Goal: Browse casually: Explore the website without a specific task or goal

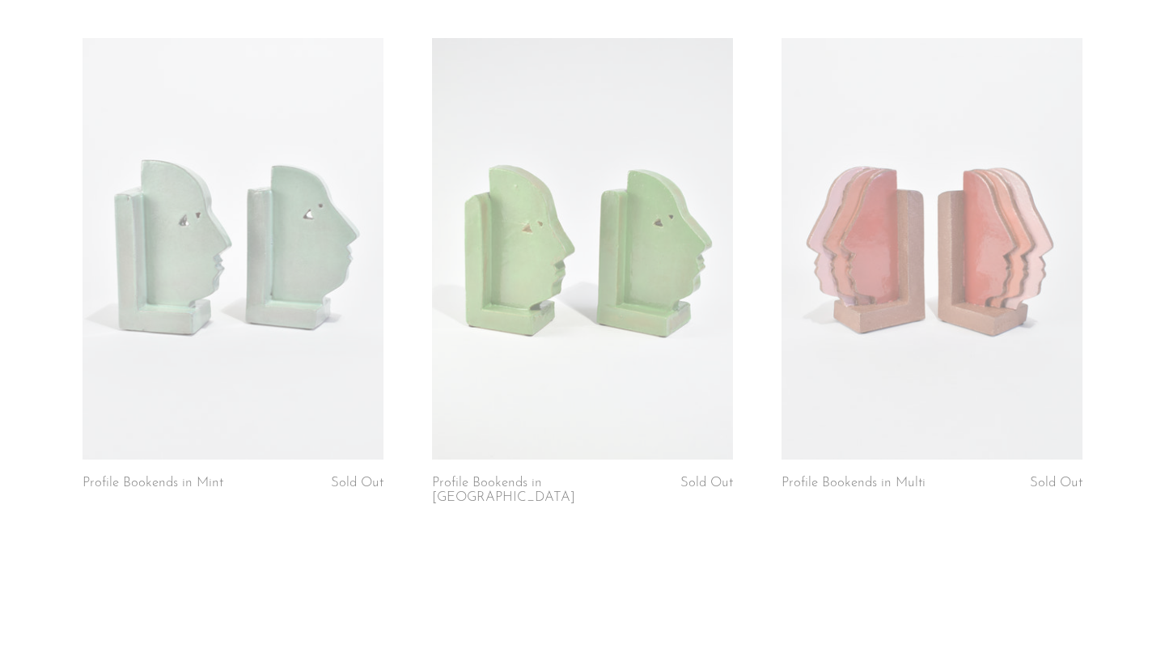
scroll to position [1221, 0]
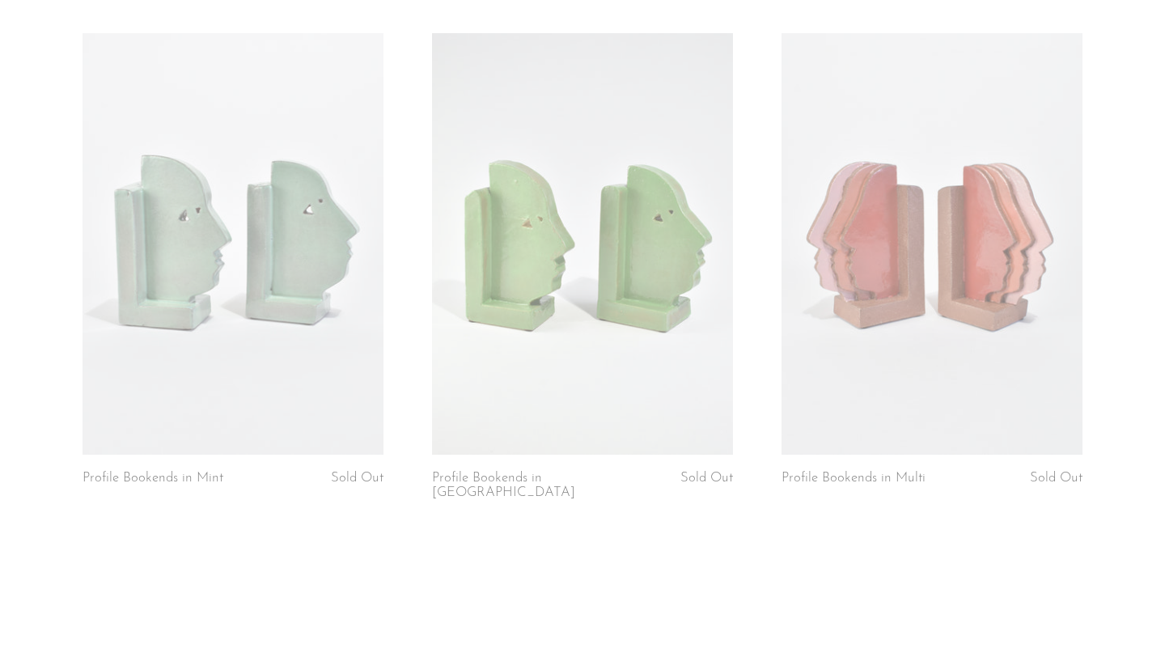
click at [638, 341] on link at bounding box center [582, 243] width 301 height 421
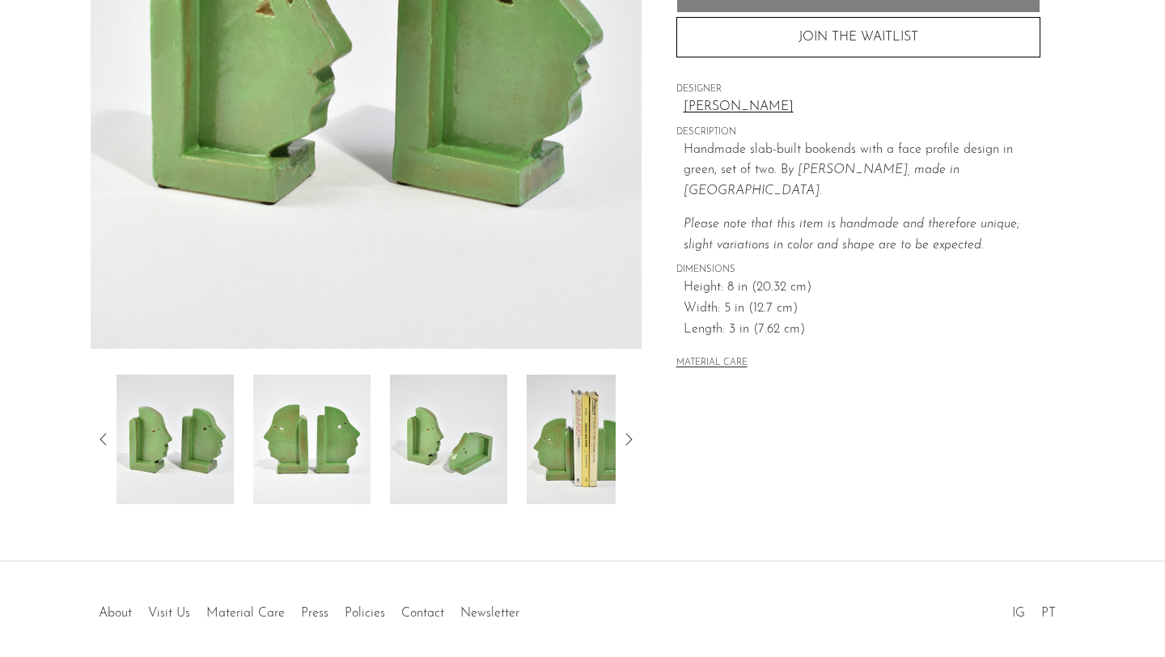
scroll to position [341, 0]
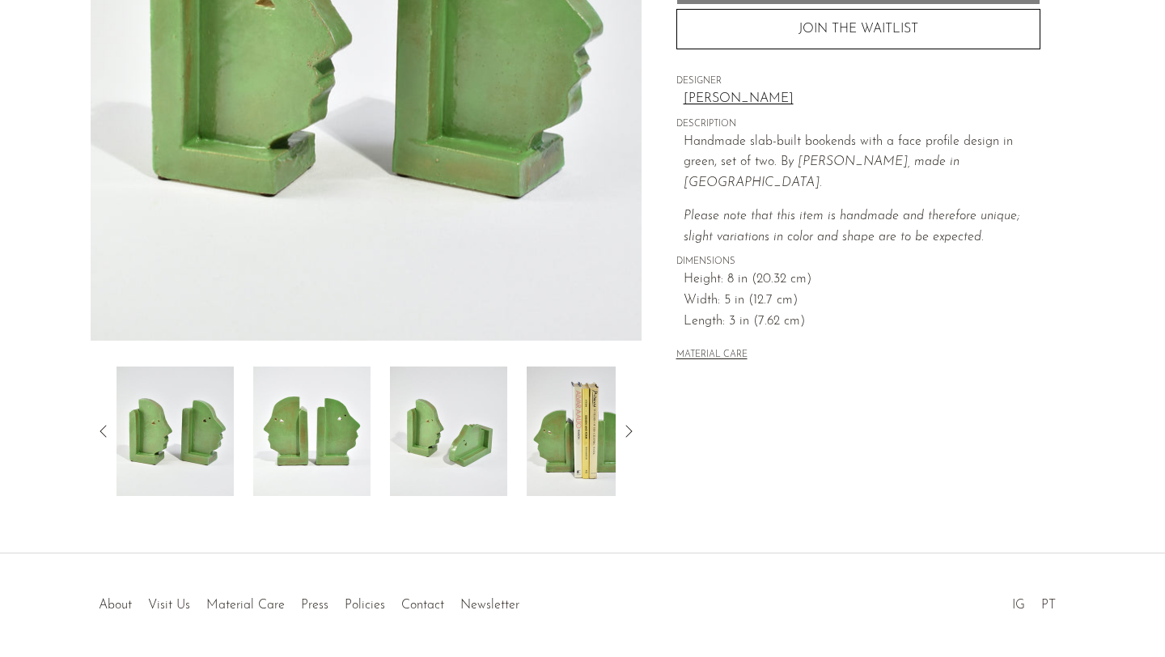
click at [337, 445] on img at bounding box center [311, 430] width 117 height 129
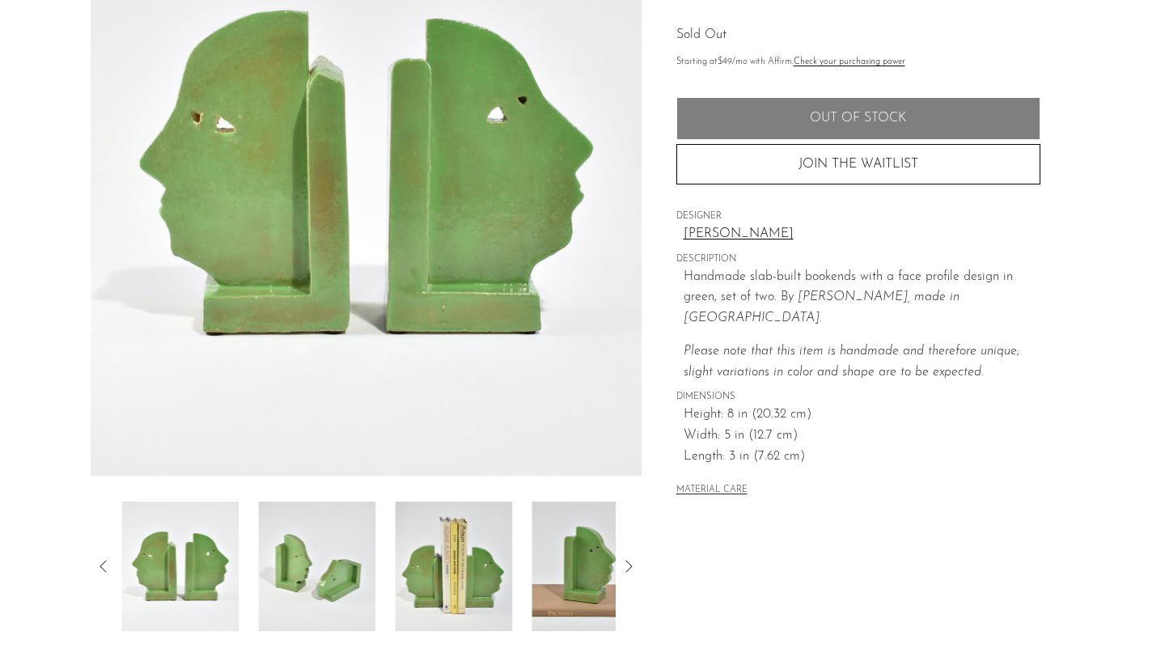
scroll to position [202, 0]
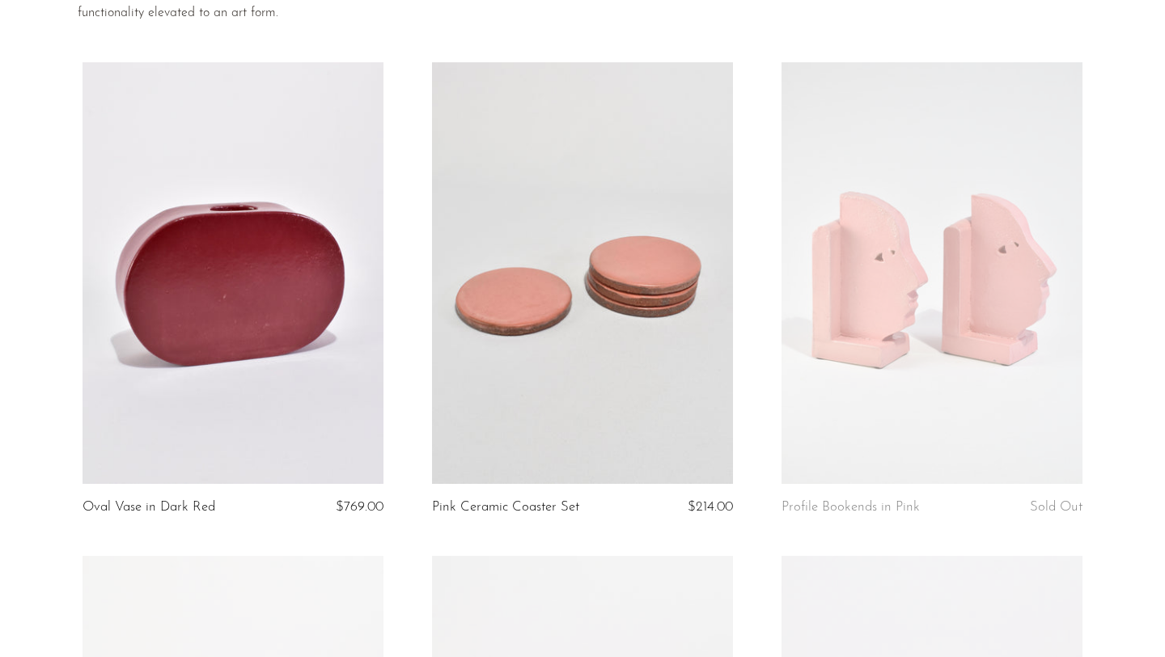
scroll to position [188, 0]
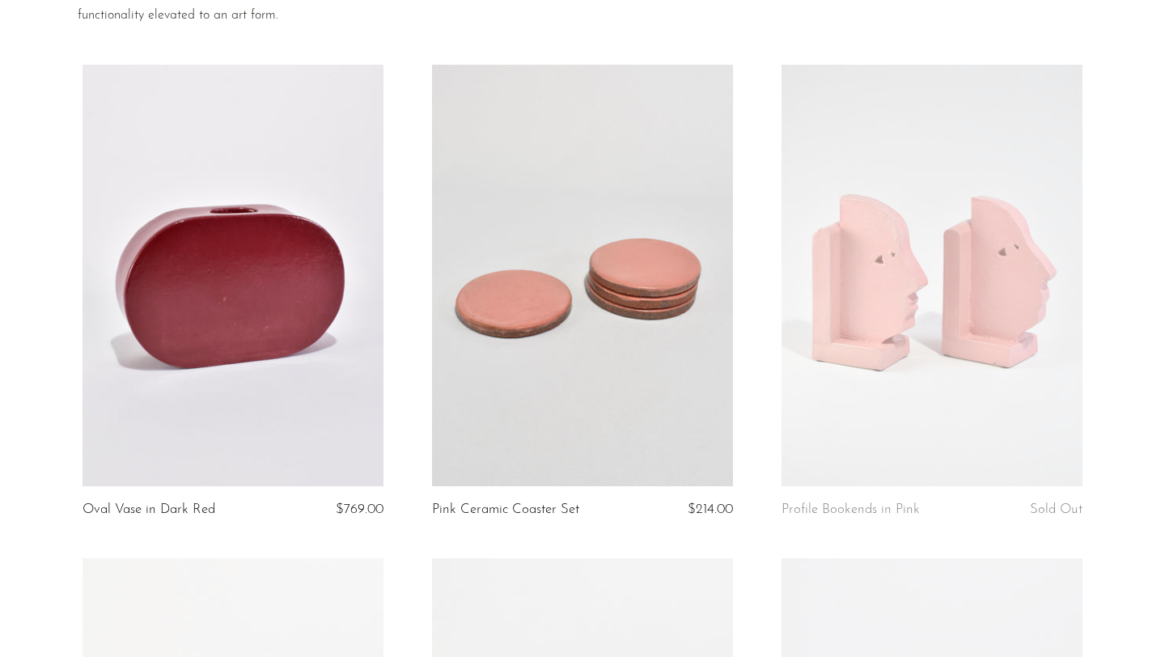
click at [688, 375] on link at bounding box center [582, 275] width 301 height 421
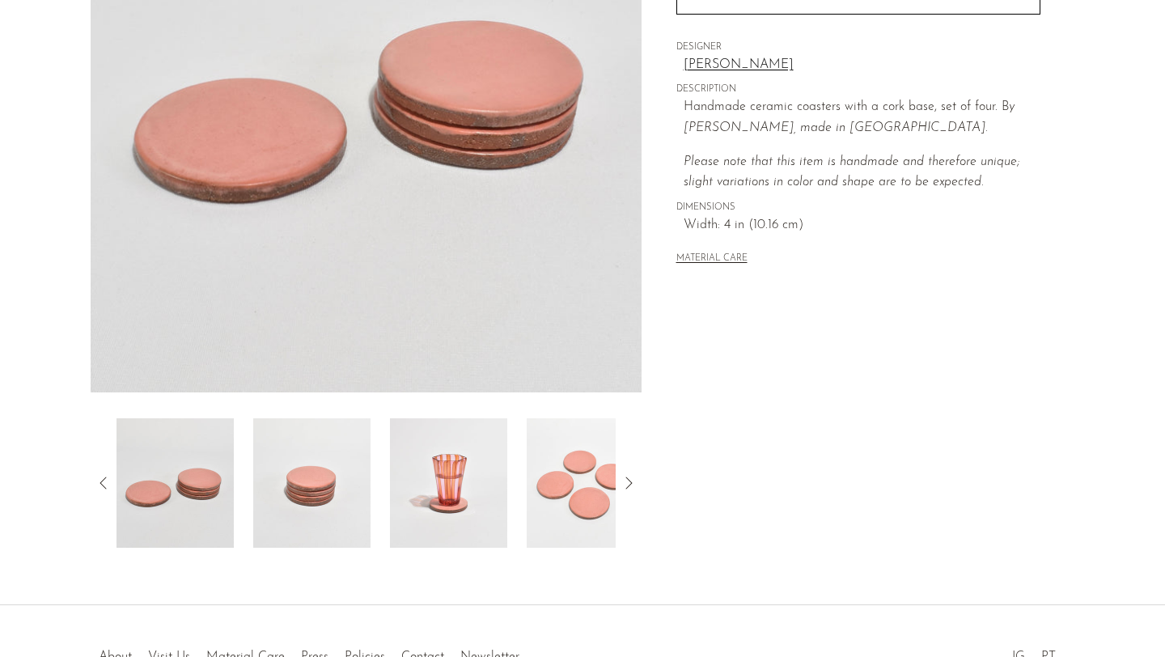
scroll to position [293, 0]
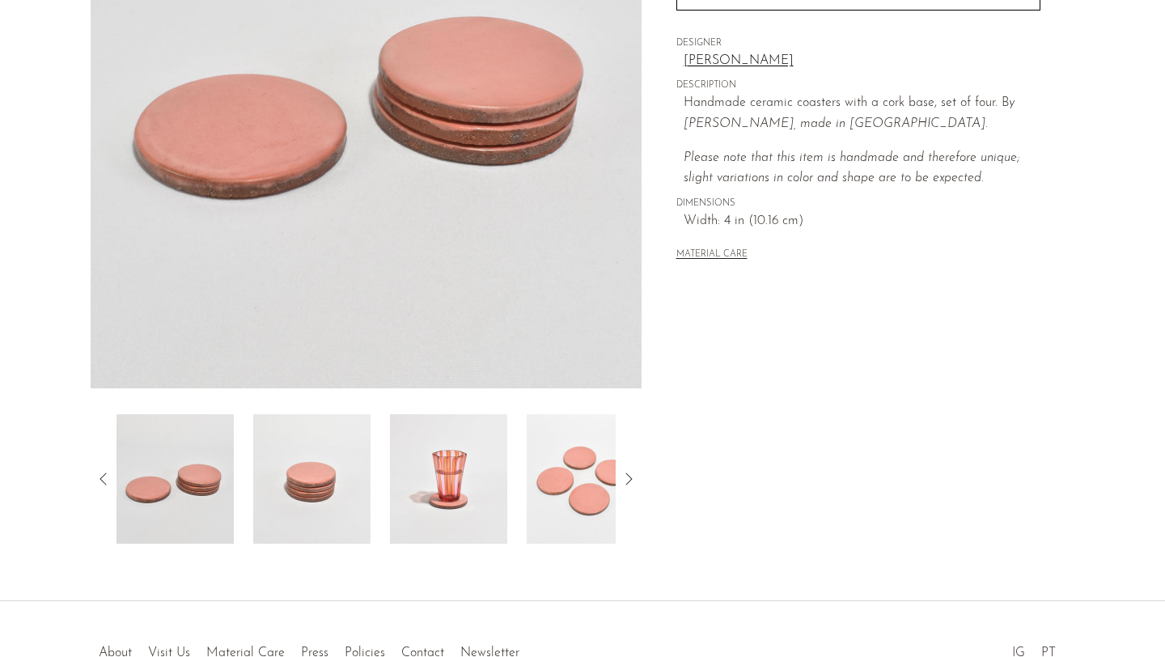
click at [339, 489] on img at bounding box center [311, 478] width 117 height 129
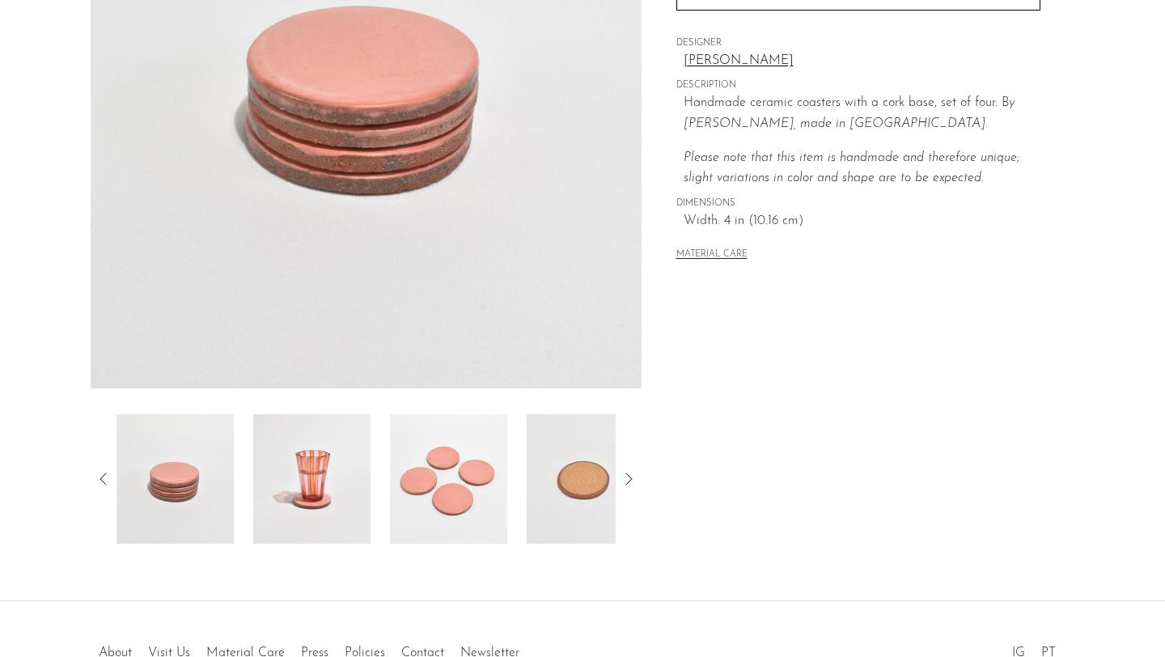
click at [339, 489] on img at bounding box center [311, 478] width 117 height 129
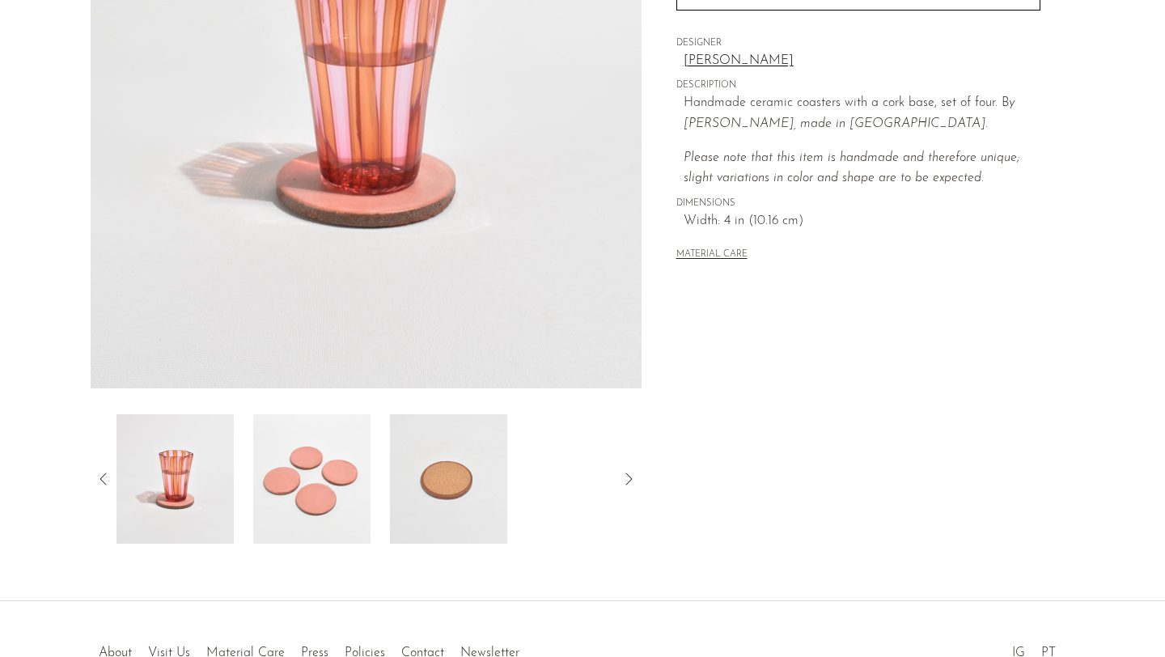
click at [339, 489] on img at bounding box center [311, 478] width 117 height 129
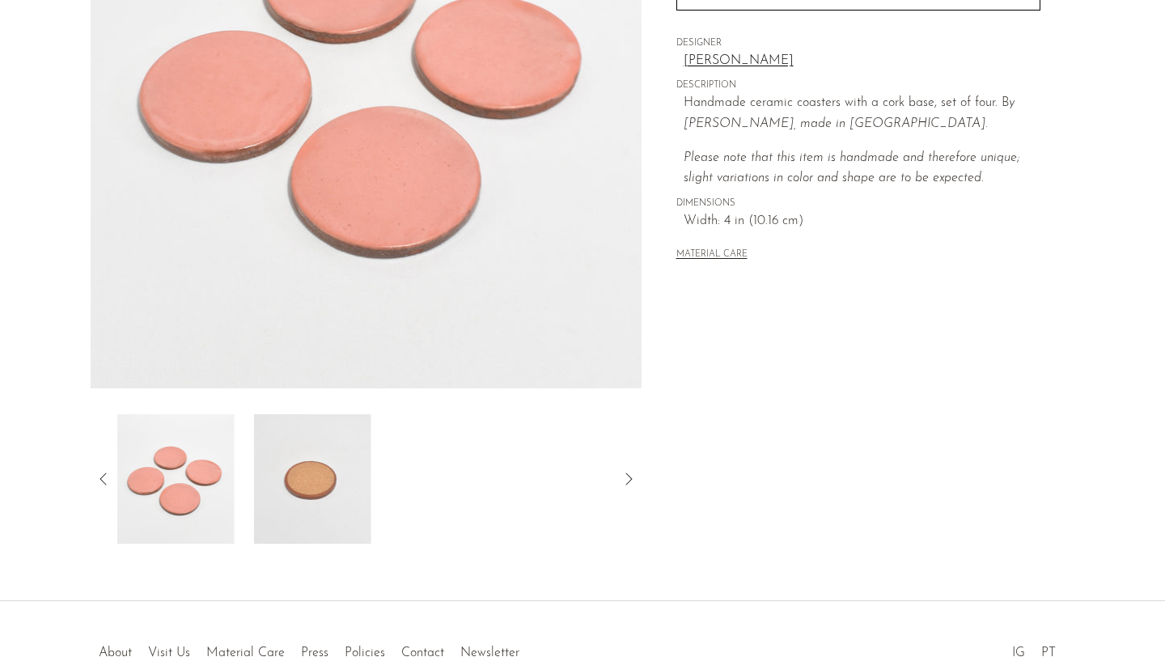
click at [339, 489] on img at bounding box center [312, 478] width 117 height 129
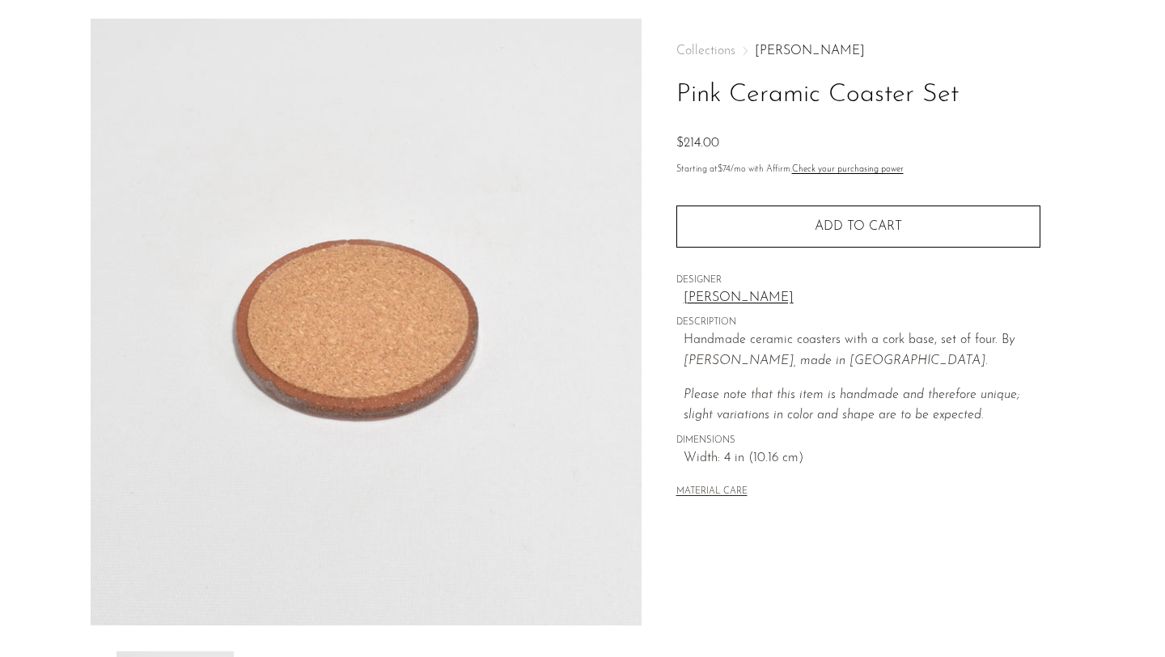
scroll to position [0, 0]
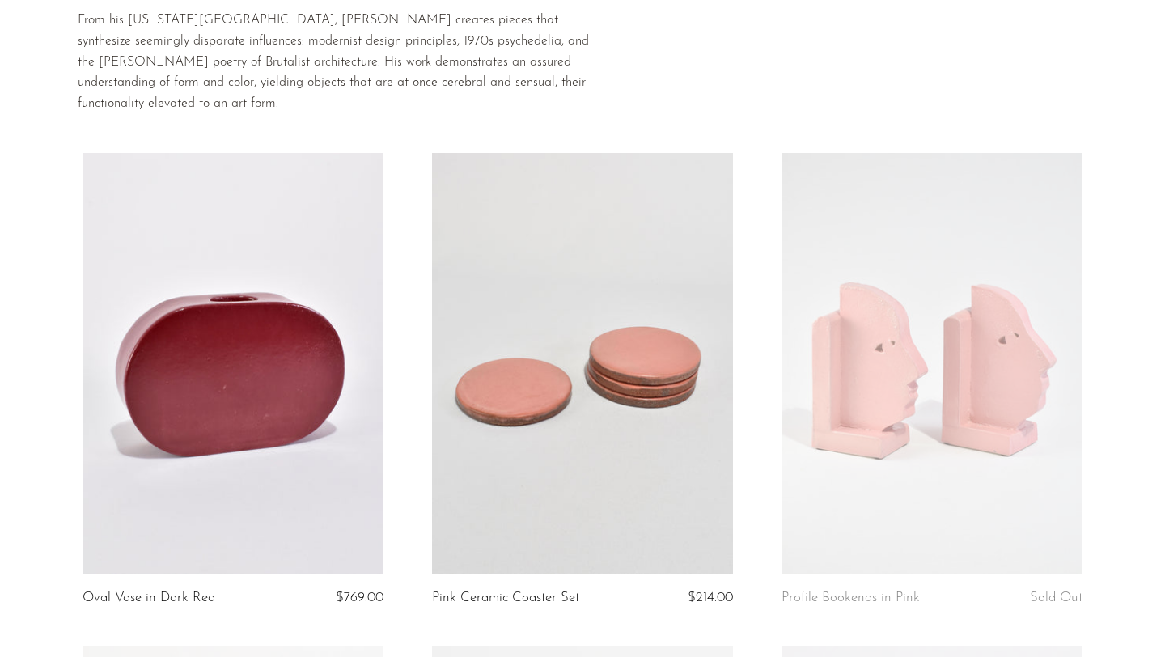
scroll to position [106, 0]
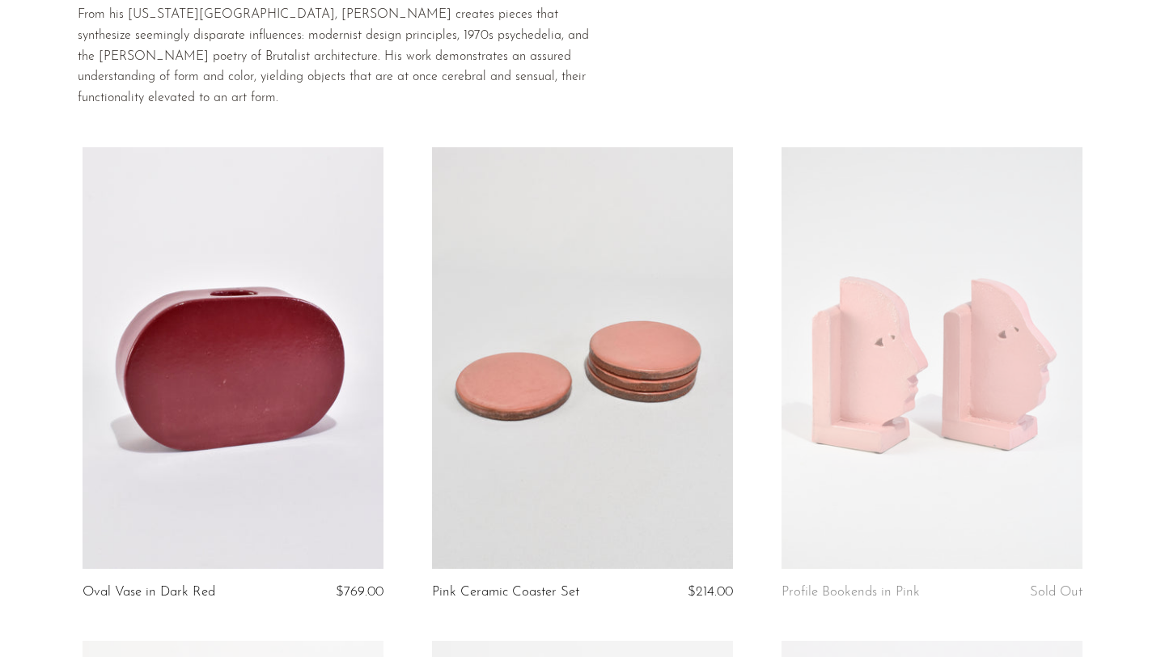
click at [658, 269] on link at bounding box center [582, 357] width 301 height 421
